Goal: Obtain resource: Download file/media

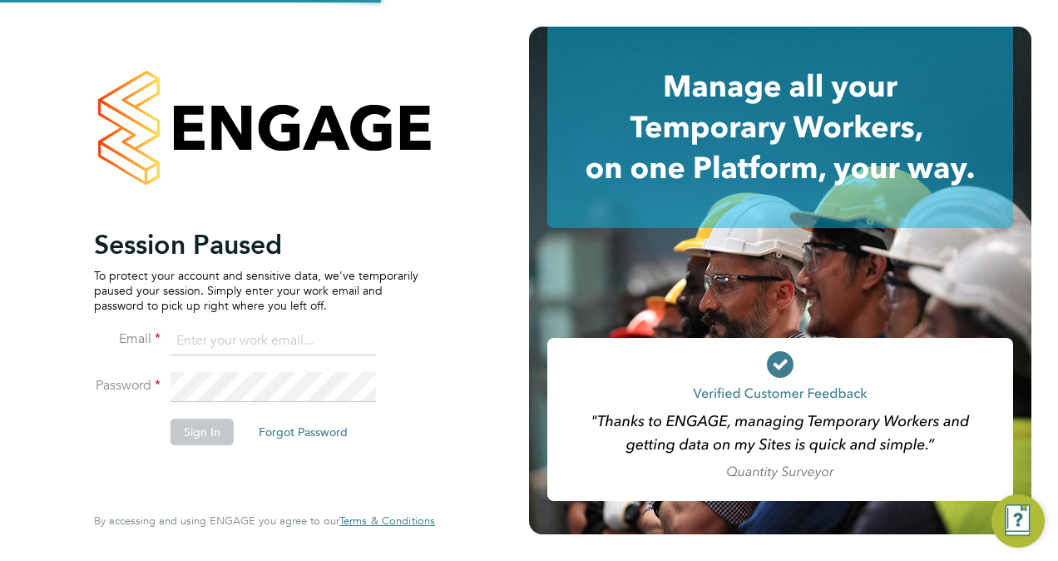
type input "wates@alliance-msp.co.uk"
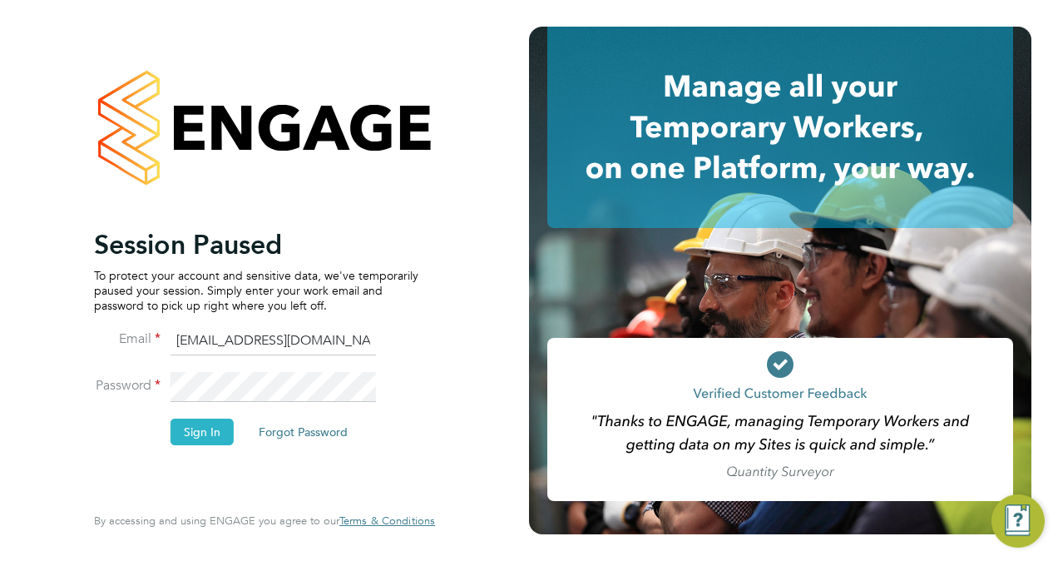
click at [192, 435] on button "Sign In" at bounding box center [202, 431] width 63 height 27
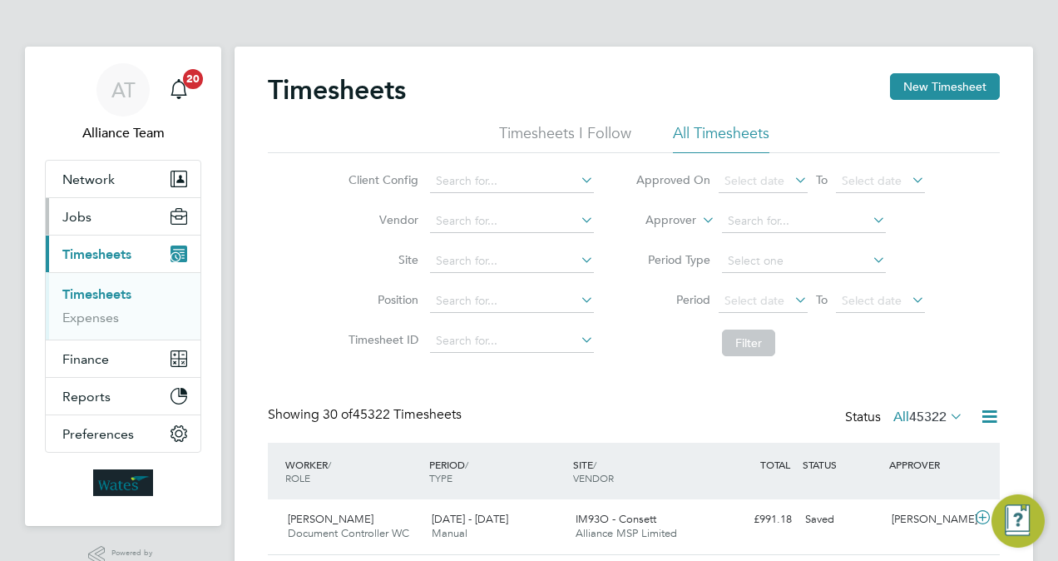
click at [107, 211] on button "Jobs" at bounding box center [123, 216] width 155 height 37
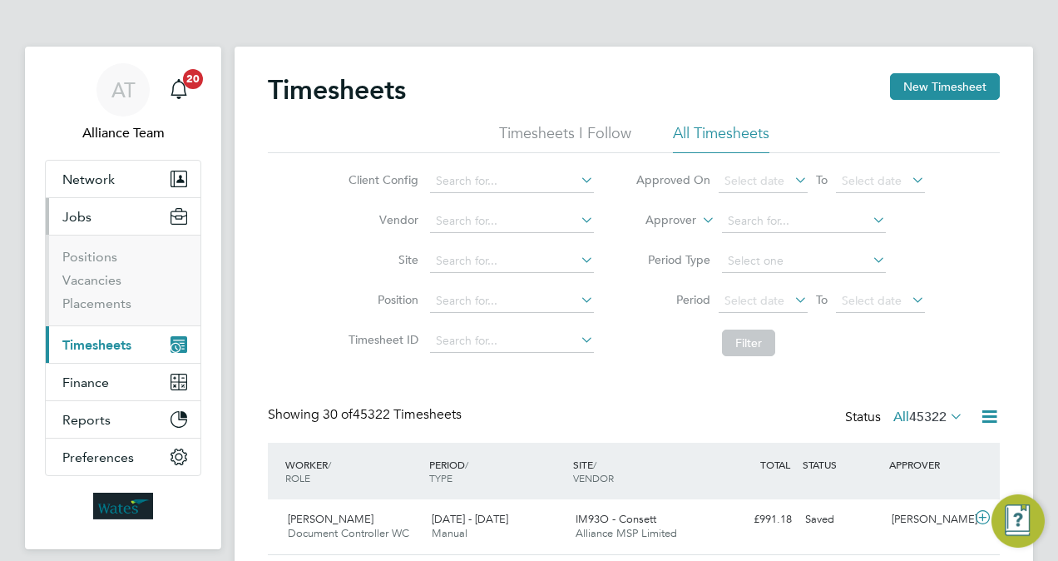
click at [106, 270] on li "Positions" at bounding box center [124, 260] width 125 height 23
click at [111, 278] on link "Vacancies" at bounding box center [91, 280] width 59 height 16
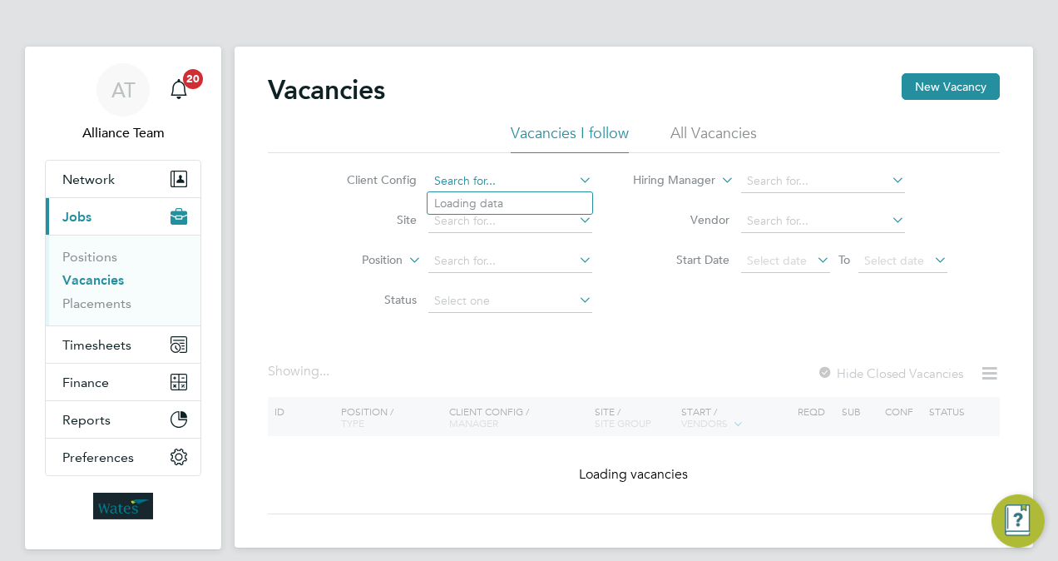
click at [482, 188] on input at bounding box center [510, 181] width 164 height 23
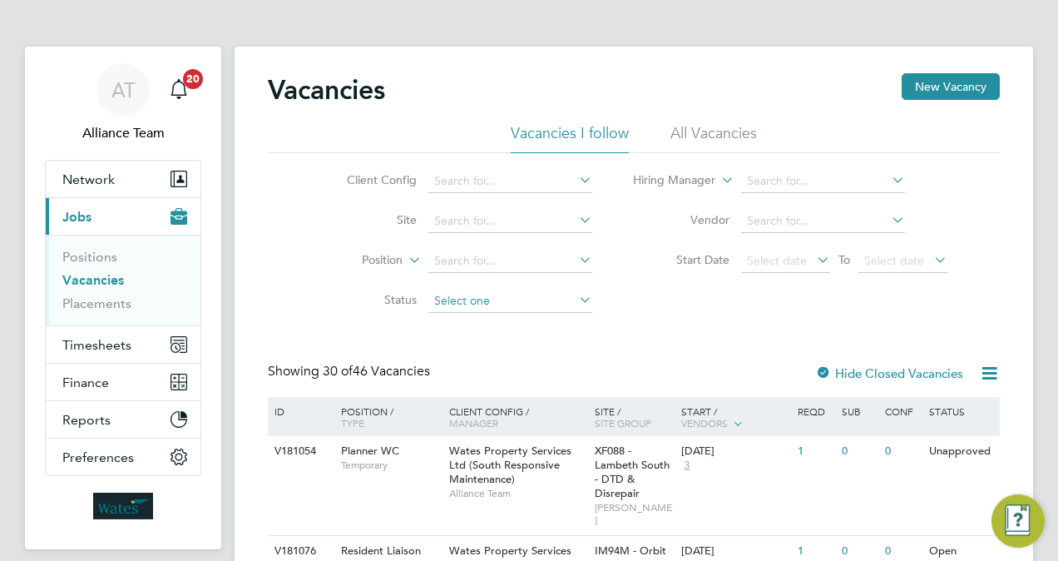
click at [460, 294] on input at bounding box center [510, 300] width 164 height 23
click at [472, 314] on li "Unapproved" at bounding box center [510, 323] width 165 height 22
type input "Unapproved"
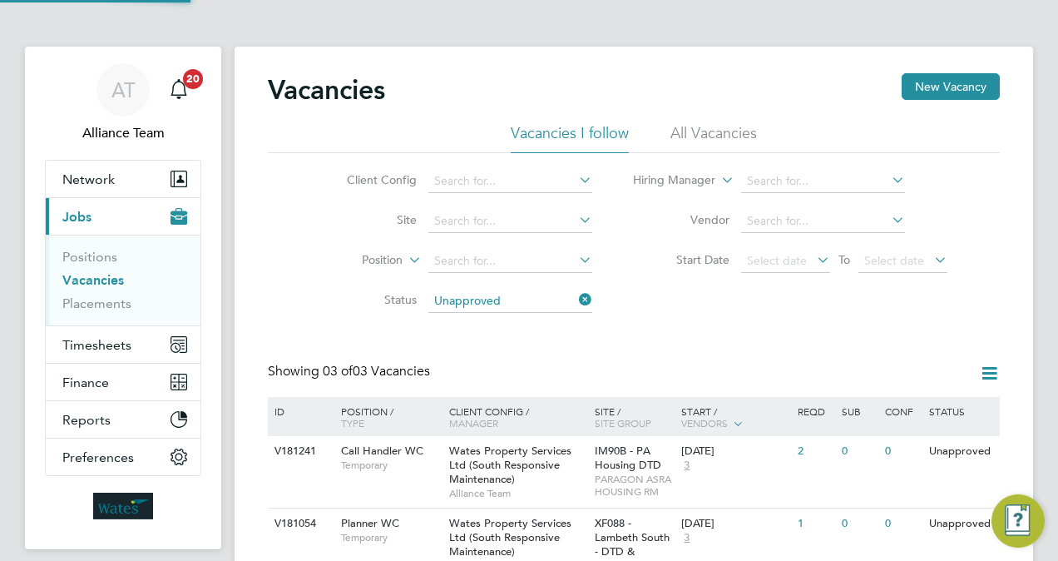
click at [618, 322] on div "Vacancies New Vacancy Vacancies I follow All Vacancies Client Config Site Posit…" at bounding box center [634, 369] width 732 height 593
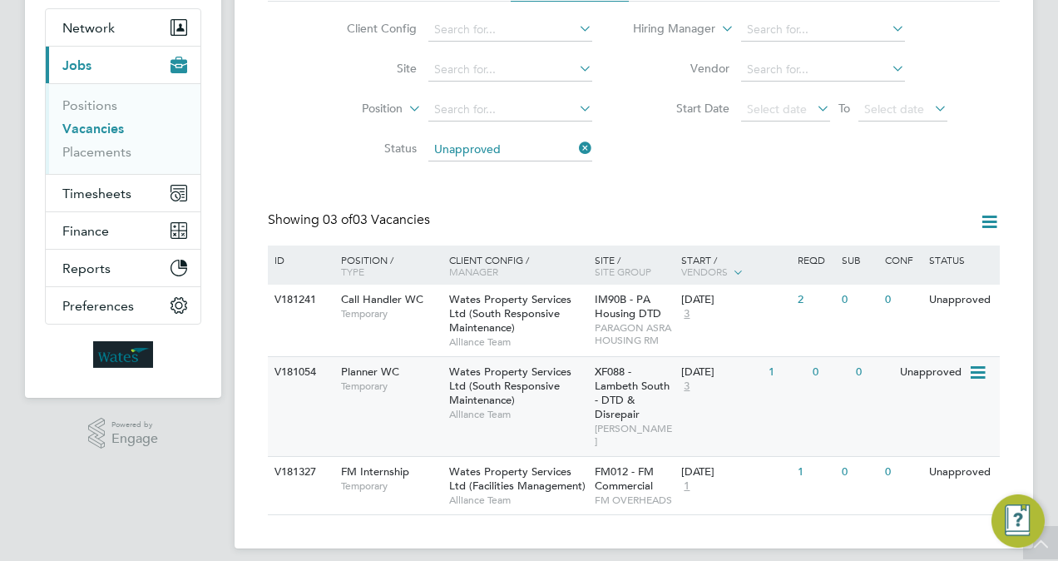
click at [977, 366] on icon at bounding box center [976, 373] width 17 height 20
click at [925, 464] on li "Update Status" at bounding box center [936, 458] width 96 height 23
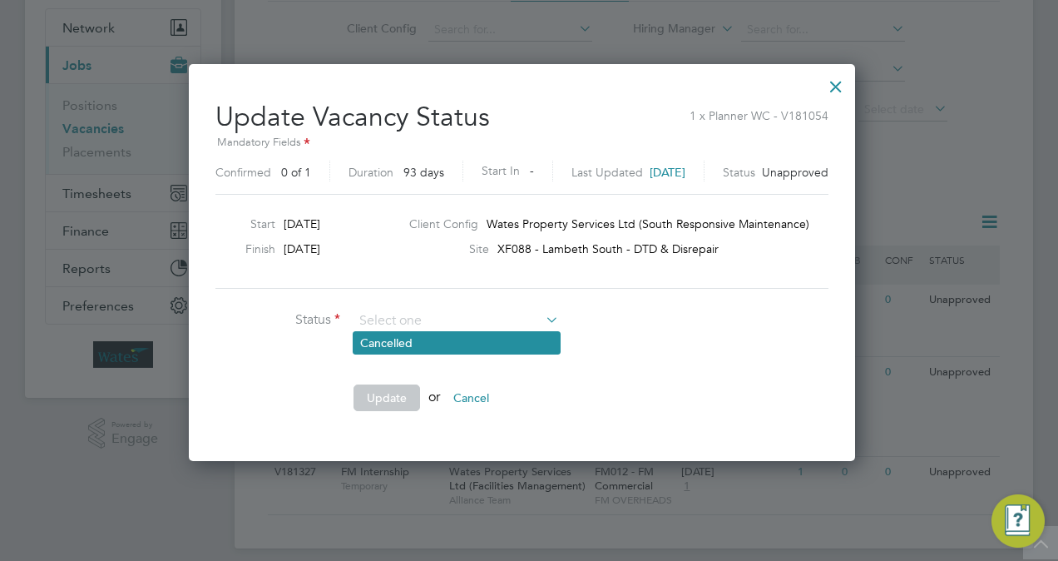
click at [398, 346] on li "Cancelled" at bounding box center [457, 343] width 206 height 22
type input "Cancelled"
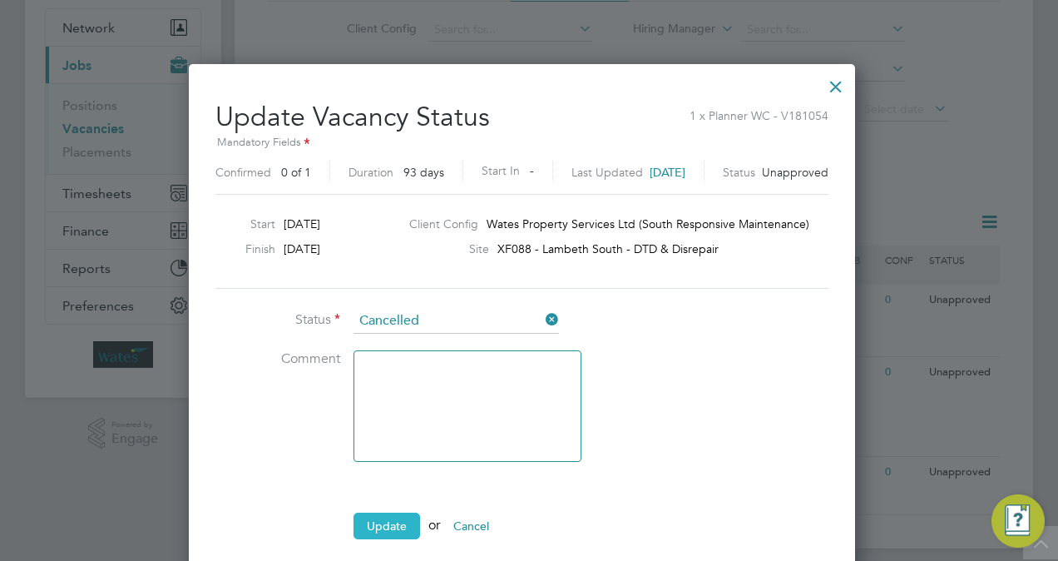
click at [396, 529] on button "Update" at bounding box center [387, 525] width 67 height 27
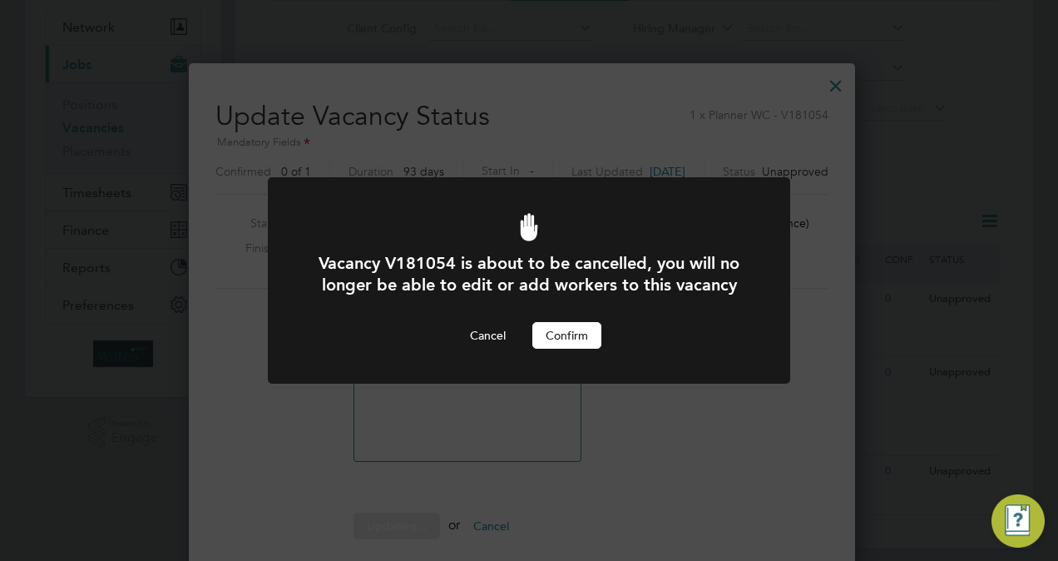
click at [576, 336] on button "Confirm" at bounding box center [566, 335] width 69 height 27
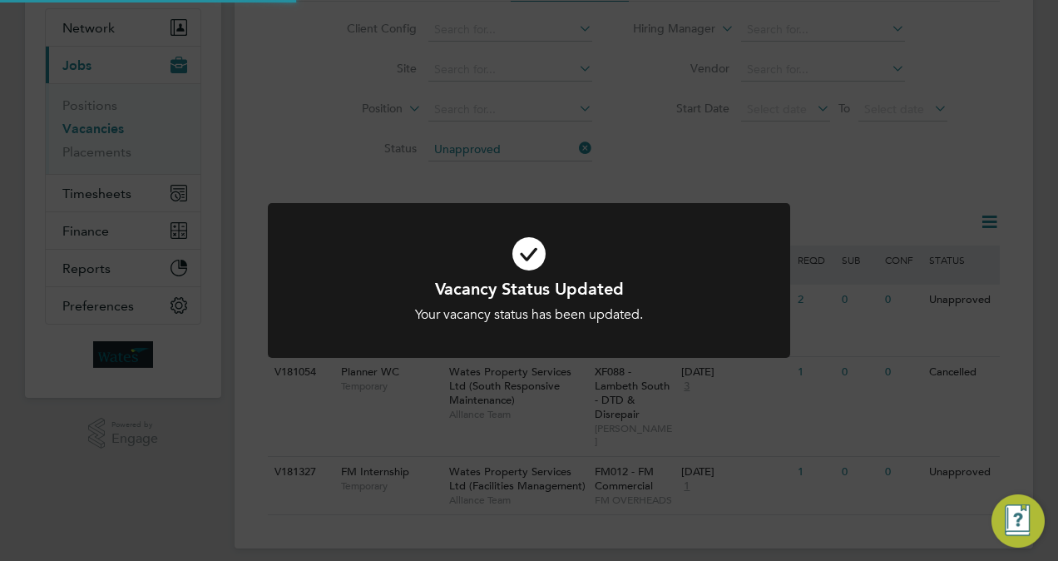
click at [1016, 335] on div "Vacancy Status Updated Your vacancy status has been updated. Cancel Okay" at bounding box center [529, 280] width 1058 height 561
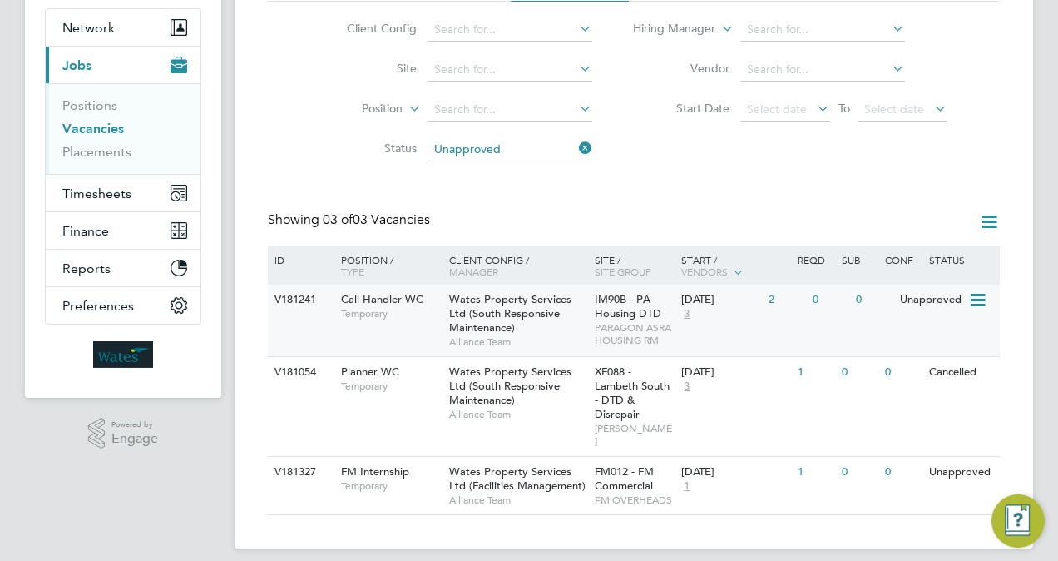
click at [981, 298] on icon at bounding box center [976, 300] width 17 height 20
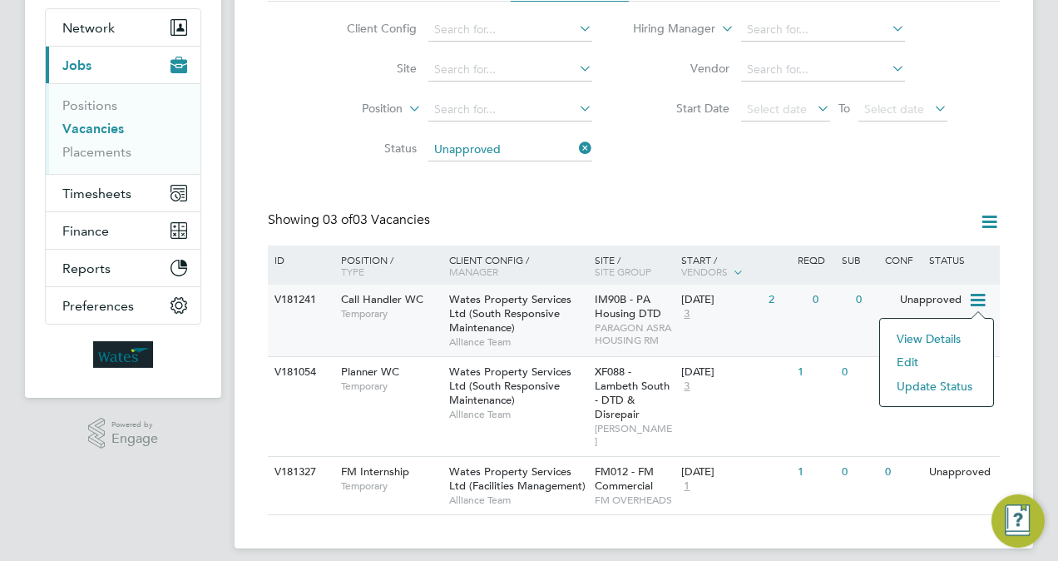
click at [936, 386] on li "Update Status" at bounding box center [936, 385] width 96 height 23
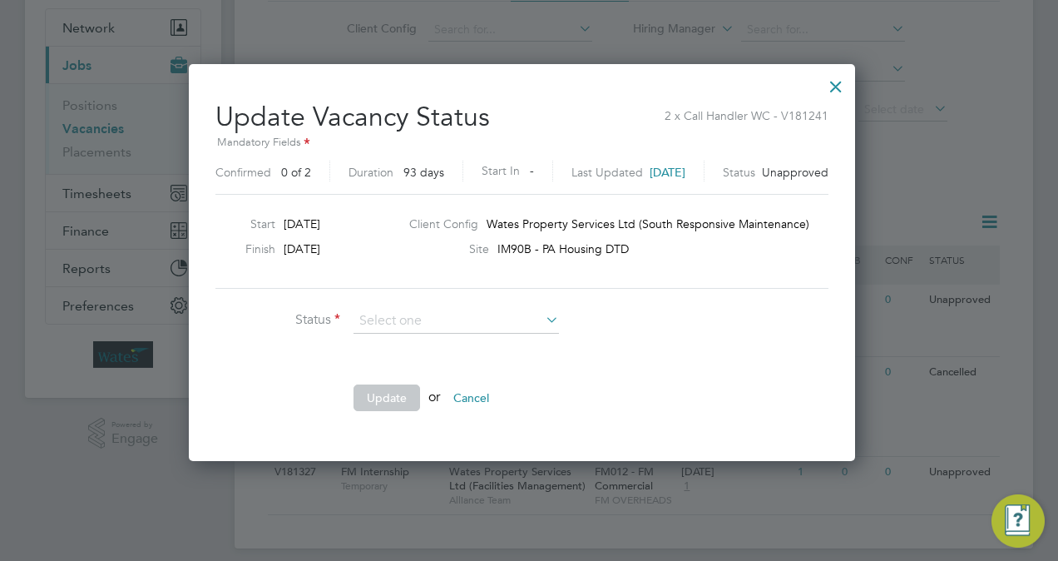
click at [439, 339] on li "Cancelled" at bounding box center [457, 343] width 206 height 22
type input "Cancelled"
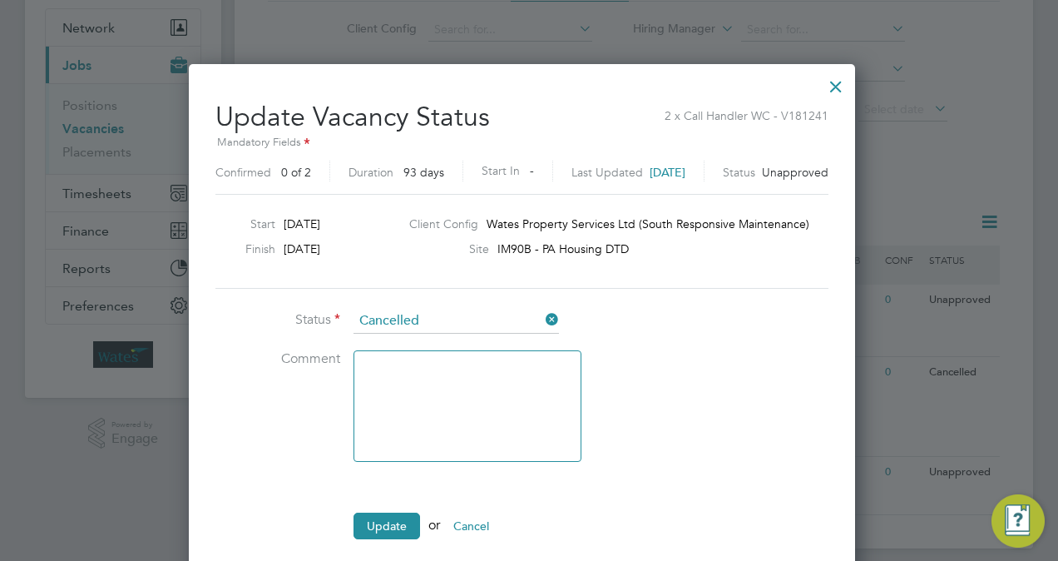
click at [386, 537] on li "Update or Cancel" at bounding box center [464, 533] width 499 height 43
click at [409, 517] on button "Update" at bounding box center [387, 525] width 67 height 27
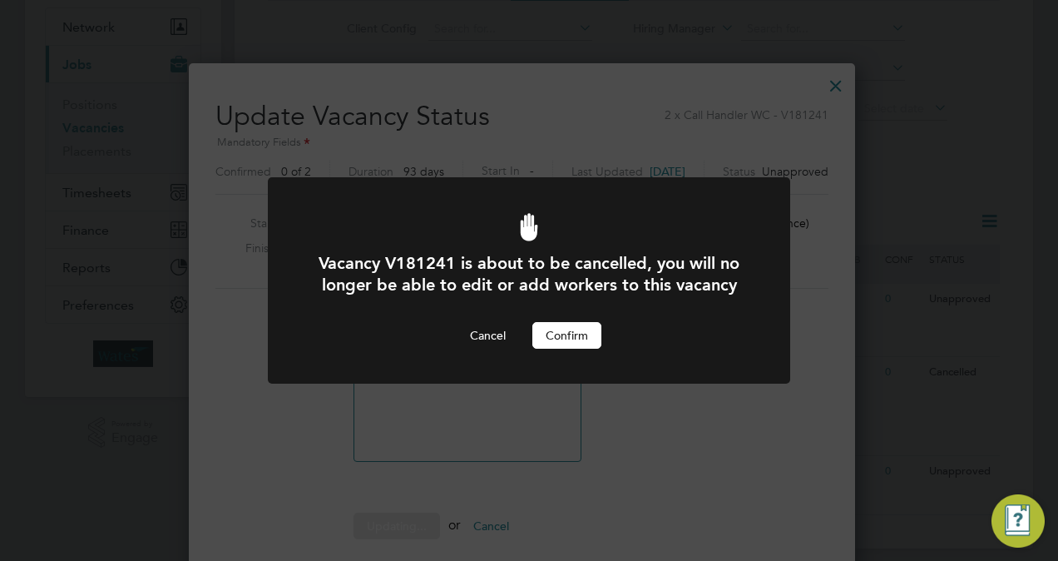
click at [594, 326] on button "Confirm" at bounding box center [566, 335] width 69 height 27
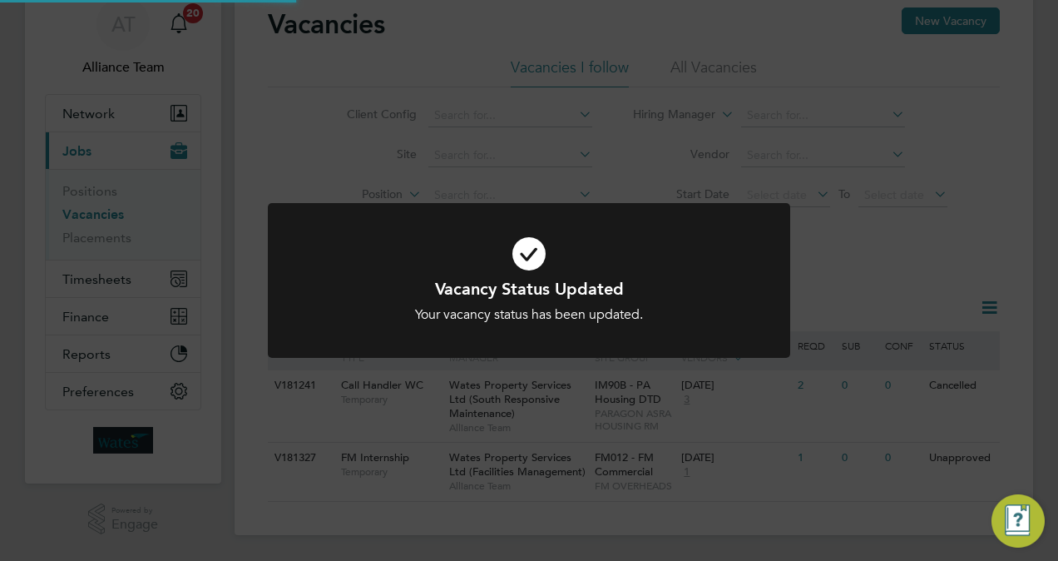
click at [957, 113] on div "Vacancy Status Updated Your vacancy status has been updated. Cancel Okay" at bounding box center [529, 280] width 1058 height 561
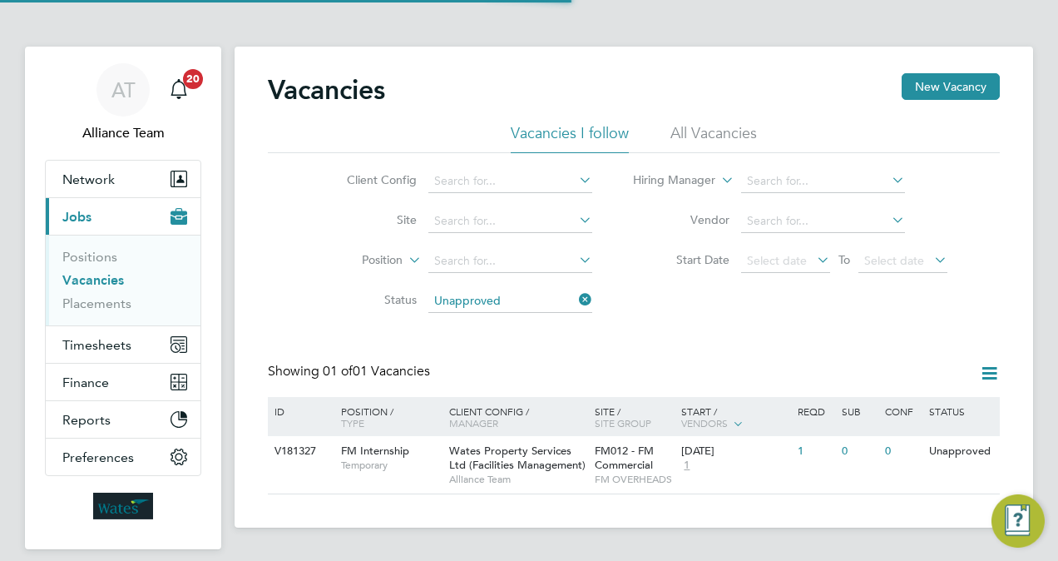
scroll to position [33, 0]
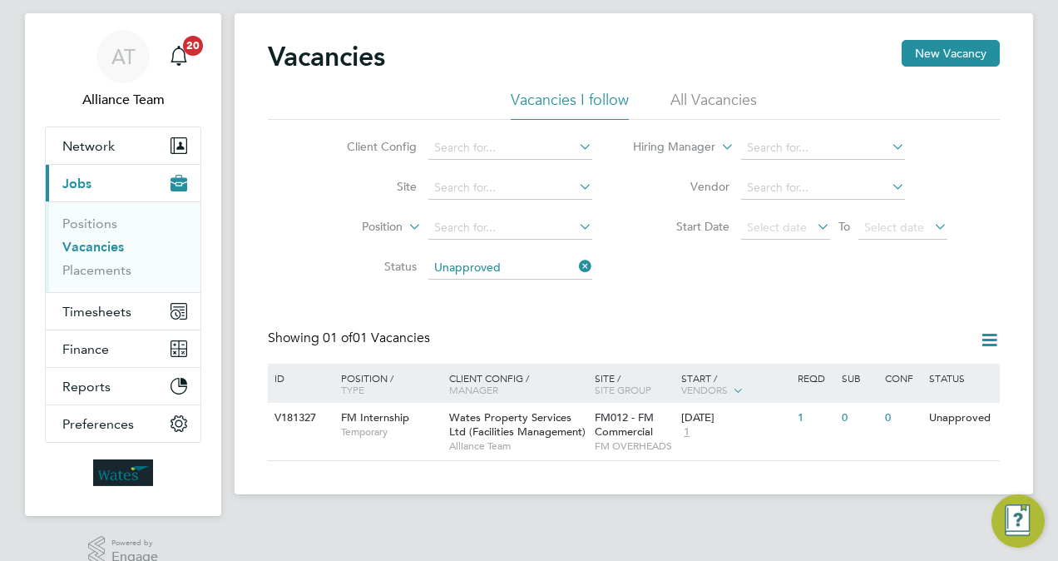
click at [90, 250] on link "Vacancies" at bounding box center [93, 247] width 62 height 16
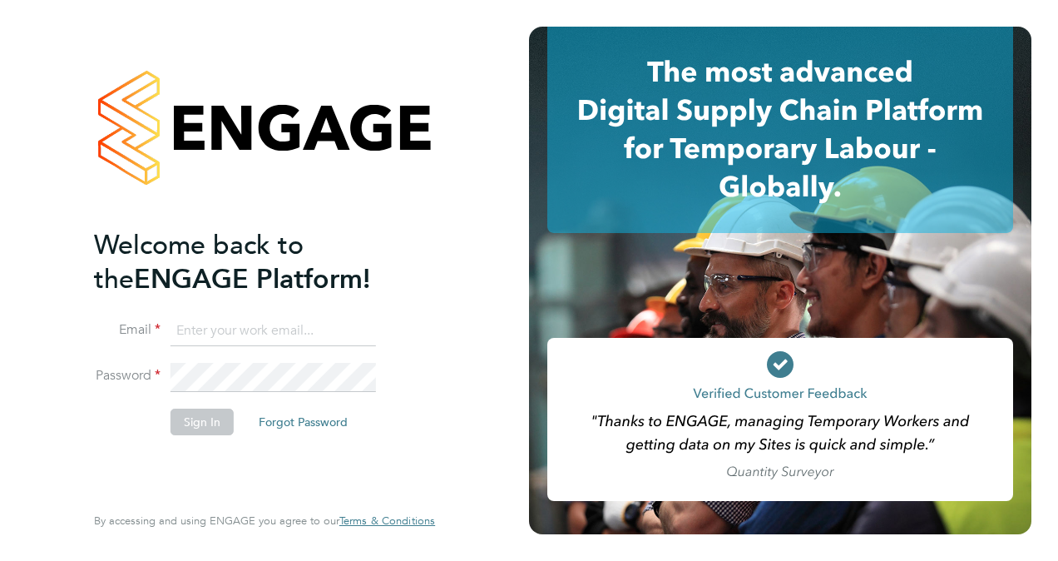
type input "megan.sheppard@alliancemsp.co.uk"
click at [201, 427] on button "Sign In" at bounding box center [202, 421] width 63 height 27
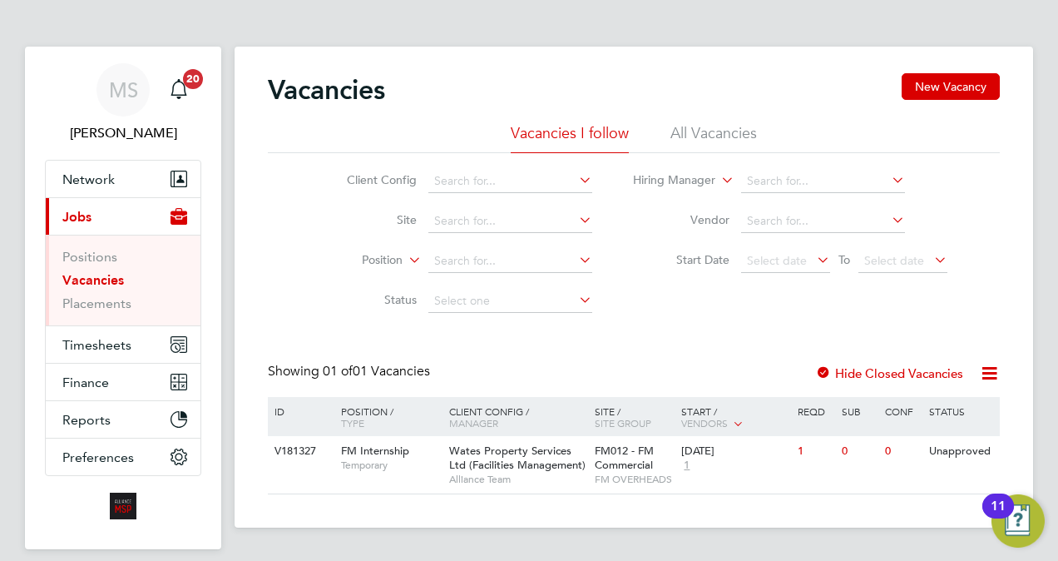
click at [421, 116] on div "Vacancies New Vacancy" at bounding box center [634, 98] width 732 height 50
click at [111, 299] on link "Placements" at bounding box center [96, 303] width 69 height 16
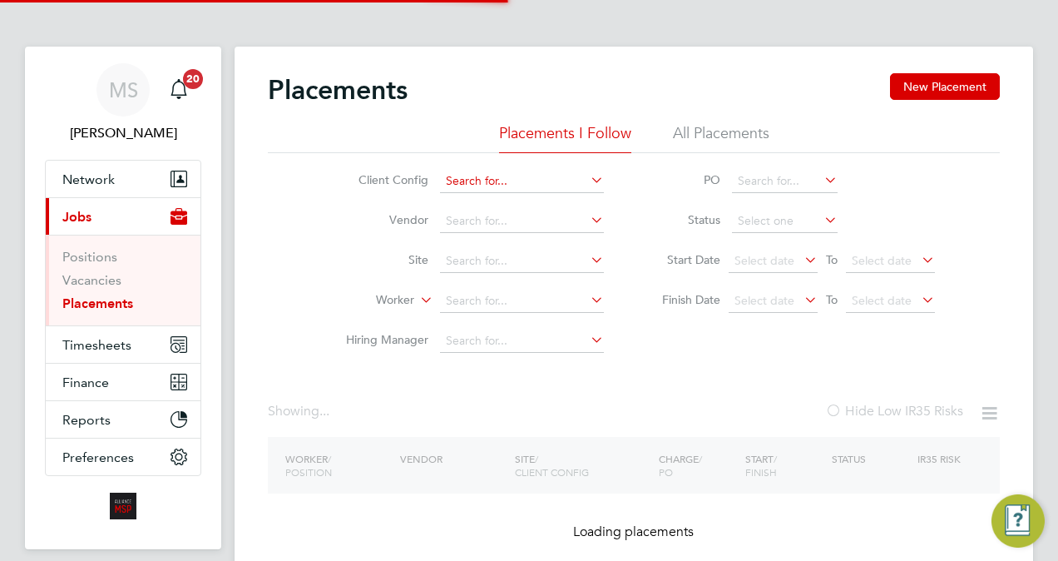
click at [479, 190] on input at bounding box center [522, 181] width 164 height 23
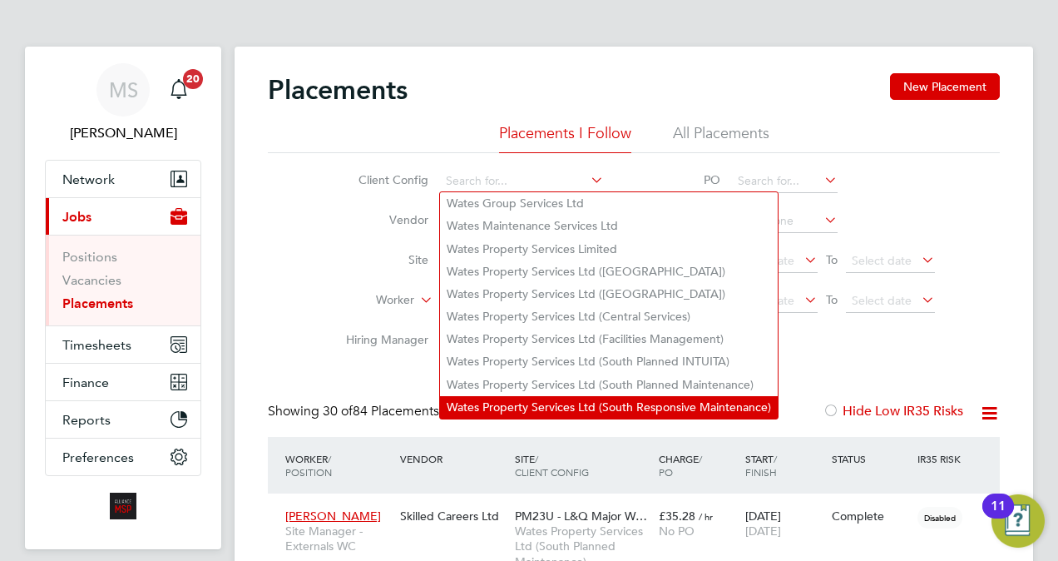
click at [616, 406] on li "Wates Property Services Ltd (South Responsive Maintenance)" at bounding box center [609, 407] width 338 height 22
type input "Wates Property Services Ltd (South Responsive Maintenance)"
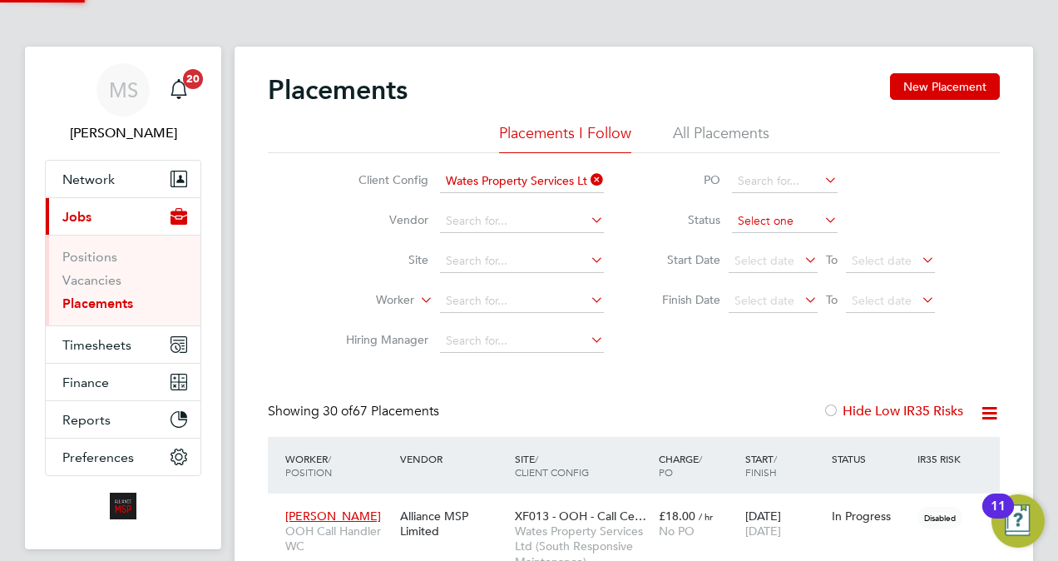
click at [768, 217] on input at bounding box center [785, 221] width 106 height 23
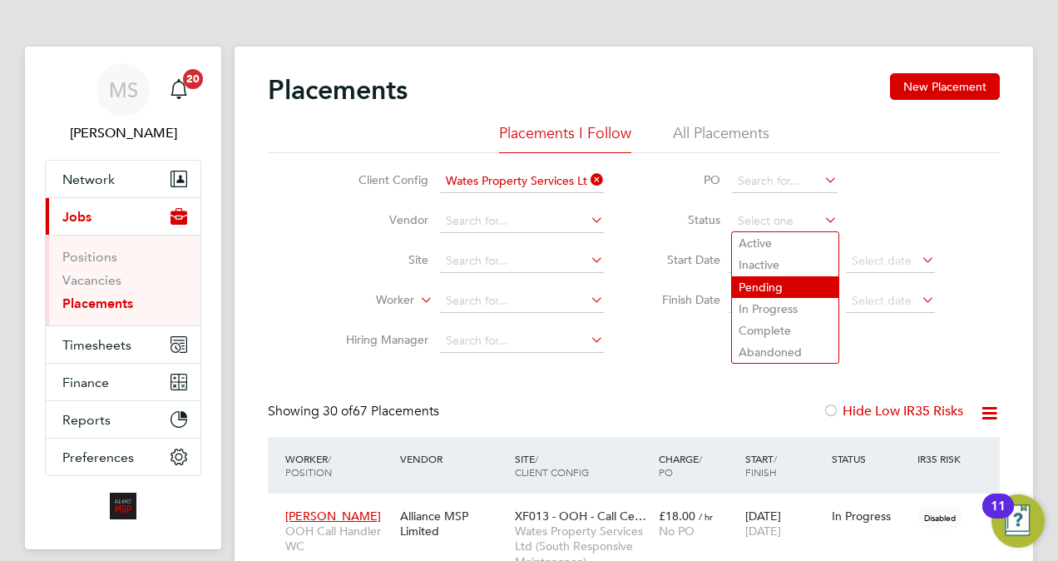
click at [764, 290] on li "Pending" at bounding box center [785, 287] width 106 height 22
type input "Pending"
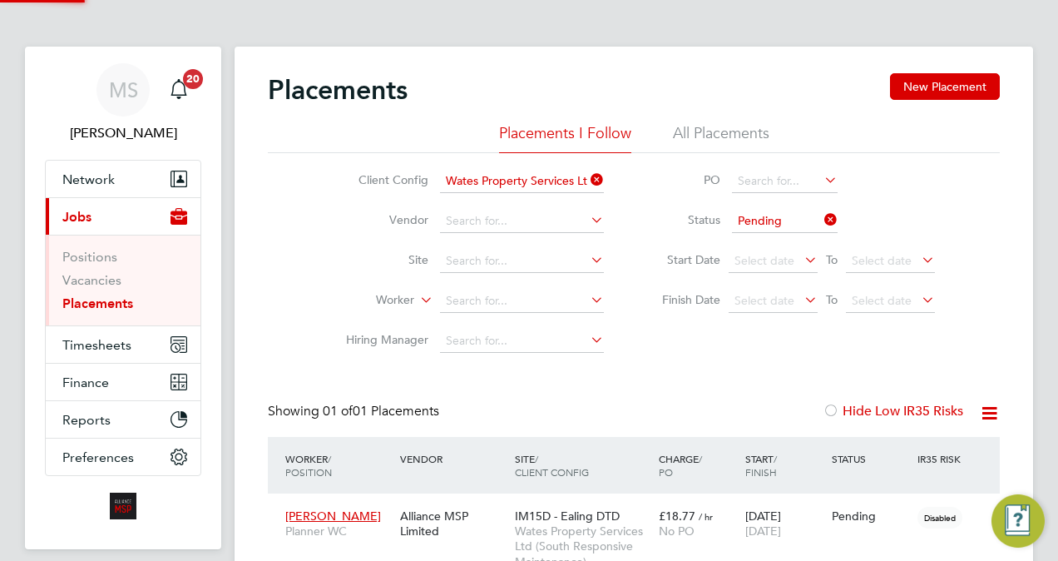
click at [306, 292] on div "Client Config Wates Property Services Ltd (South Responsive Maintenance) Vendor…" at bounding box center [634, 257] width 732 height 208
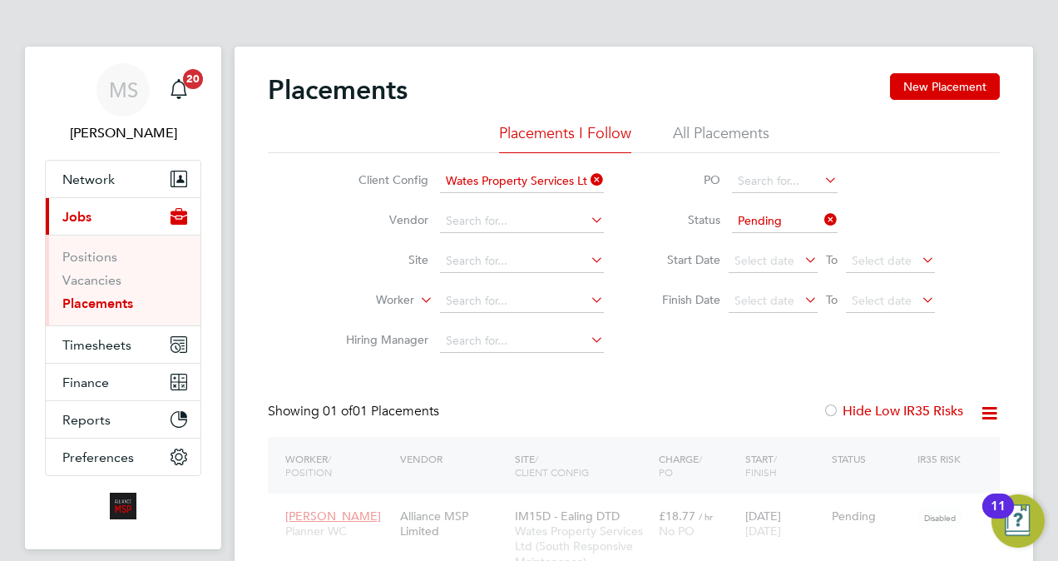
scroll to position [77, 144]
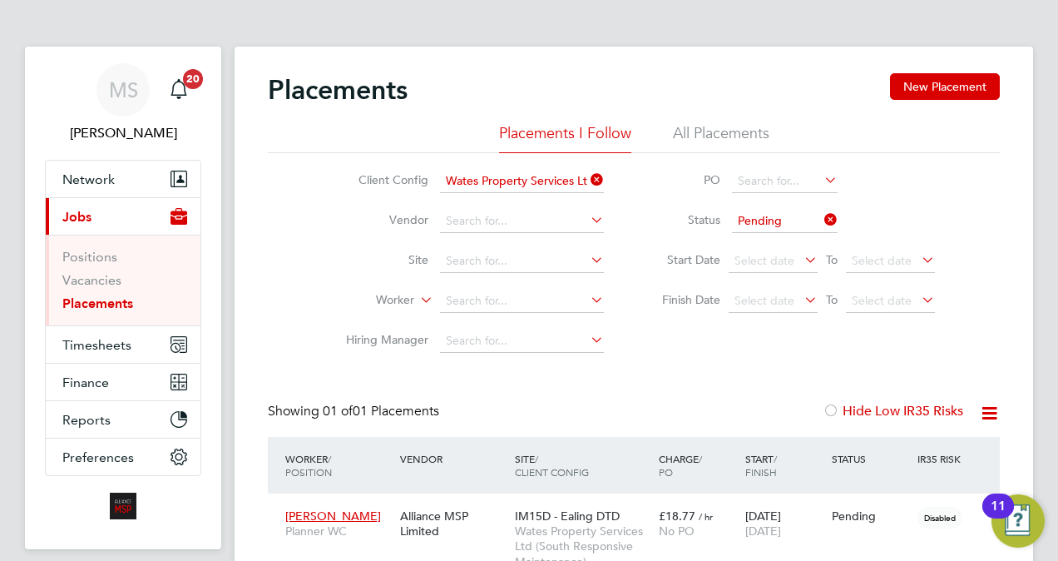
click at [724, 138] on li "All Placements" at bounding box center [721, 138] width 96 height 30
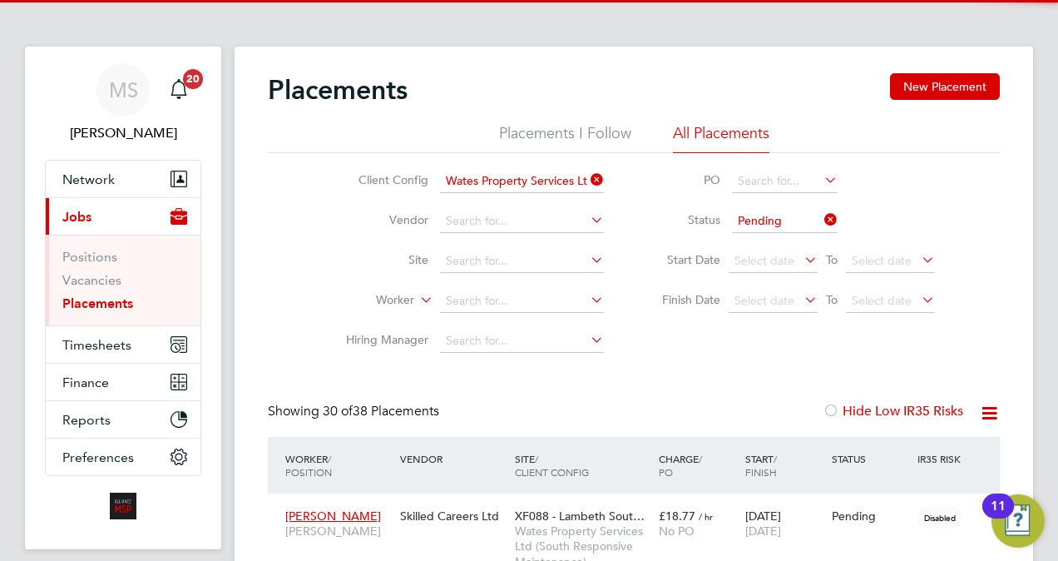
scroll to position [0, 0]
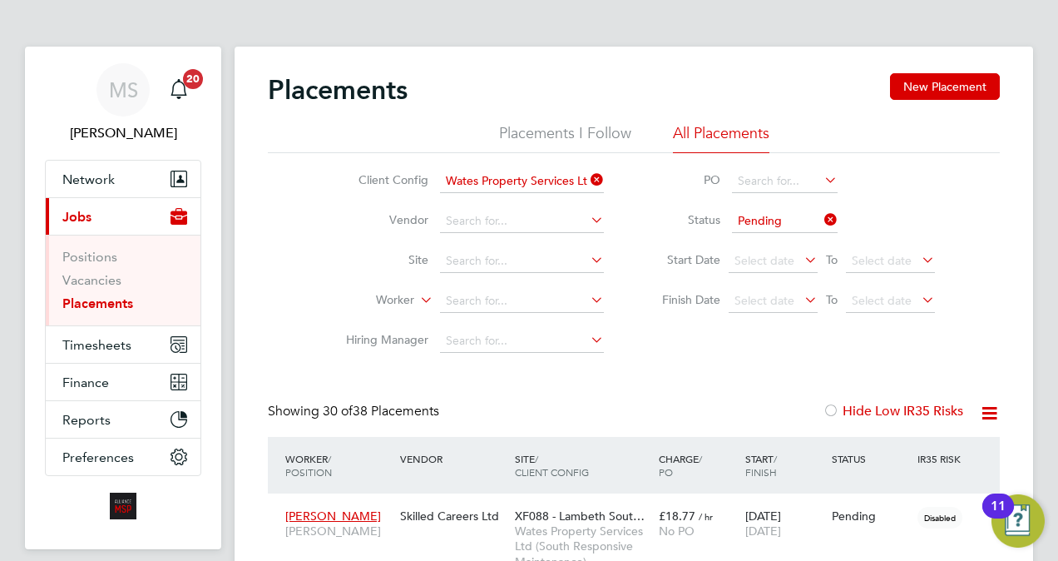
click at [898, 192] on li "PO" at bounding box center [790, 181] width 331 height 40
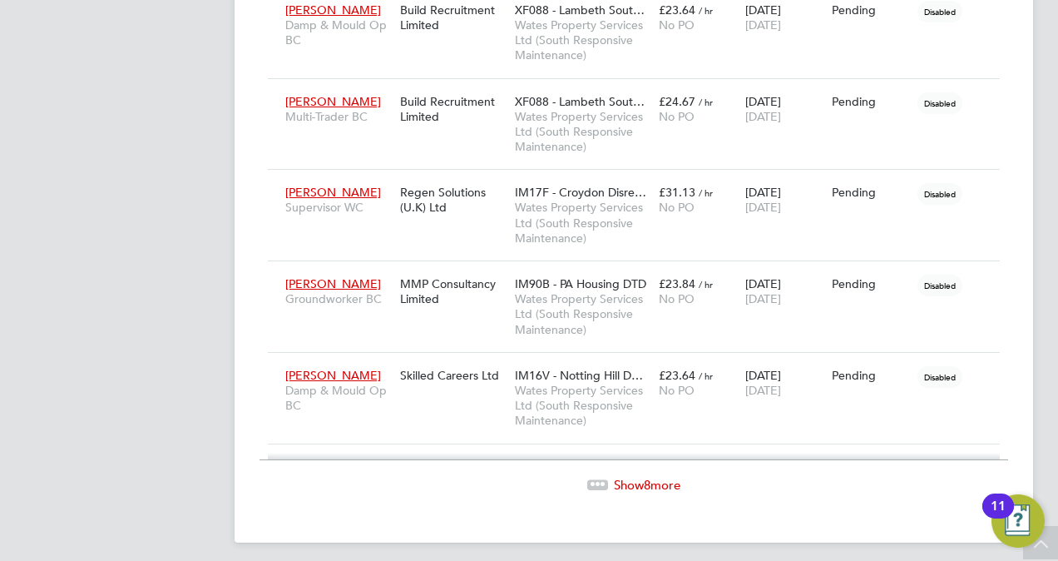
click at [621, 477] on span "Show 8 more" at bounding box center [647, 485] width 67 height 16
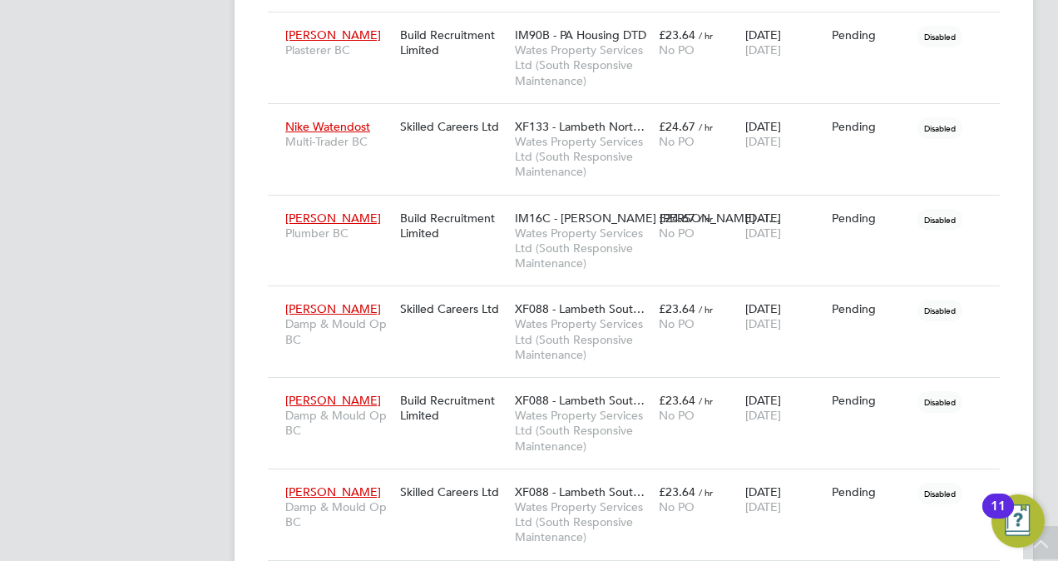
scroll to position [3468, 0]
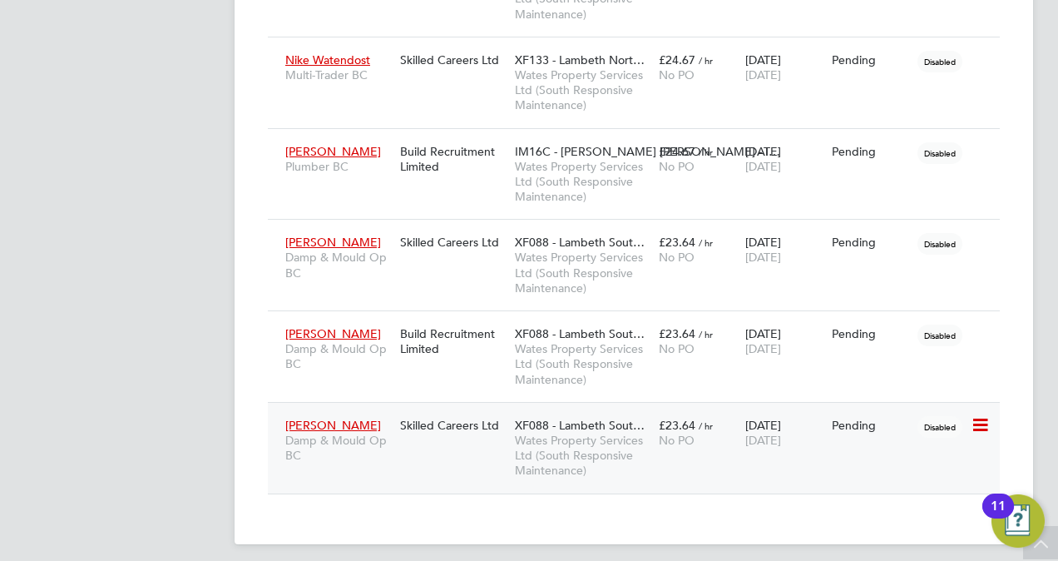
click at [981, 418] on icon at bounding box center [979, 425] width 17 height 20
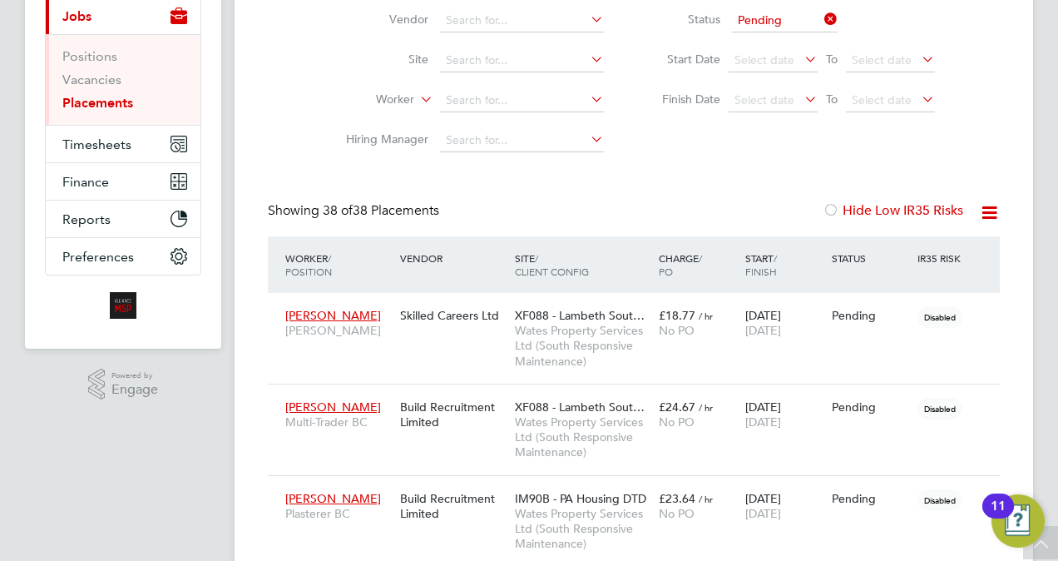
scroll to position [0, 0]
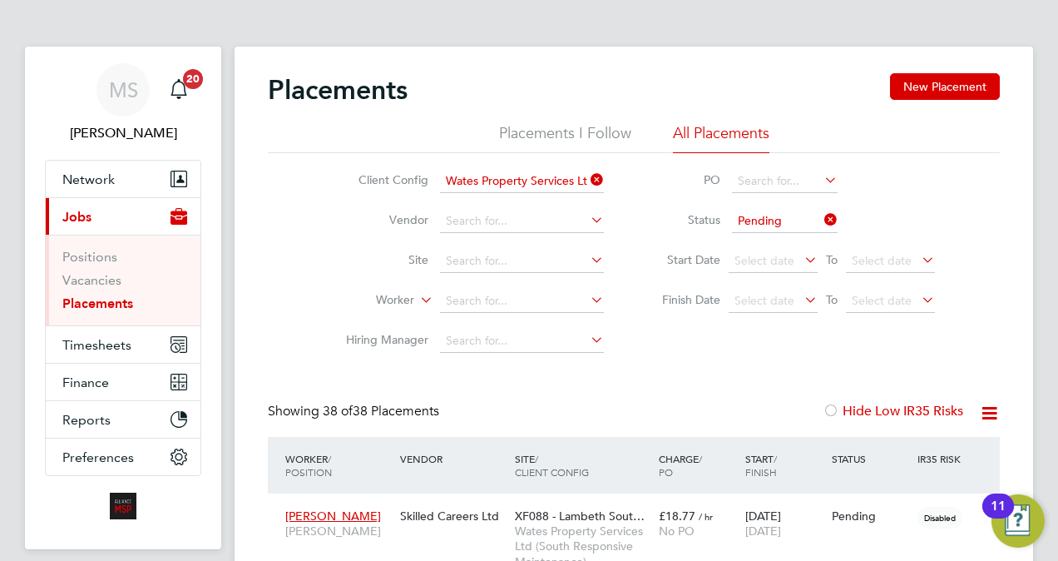
click at [991, 411] on icon at bounding box center [989, 413] width 21 height 21
click at [909, 455] on li "Download Placements Report" at bounding box center [907, 452] width 177 height 23
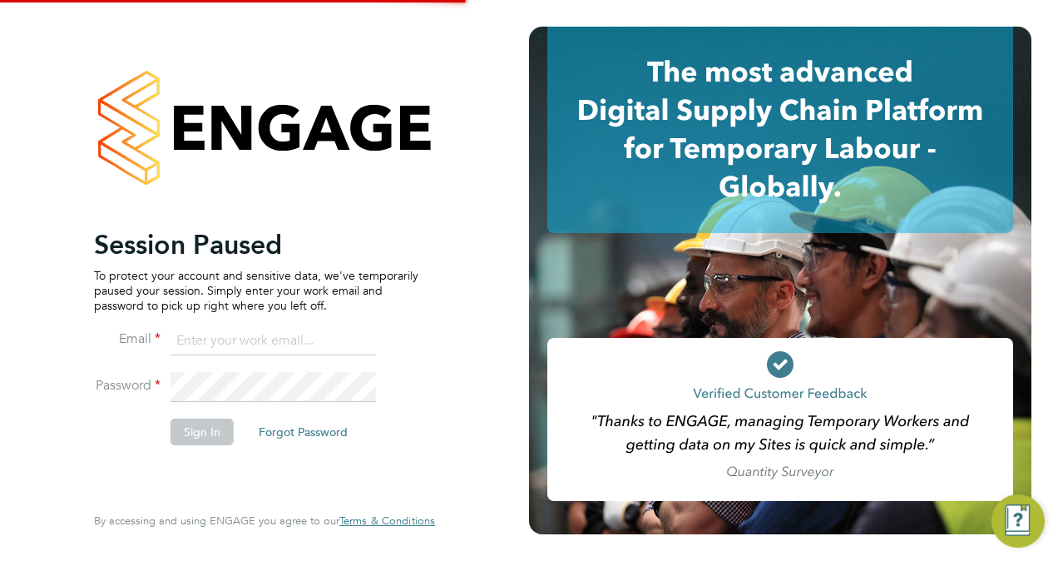
type input "[PERSON_NAME][EMAIL_ADDRESS][PERSON_NAME][DOMAIN_NAME]"
